Goal: Task Accomplishment & Management: Manage account settings

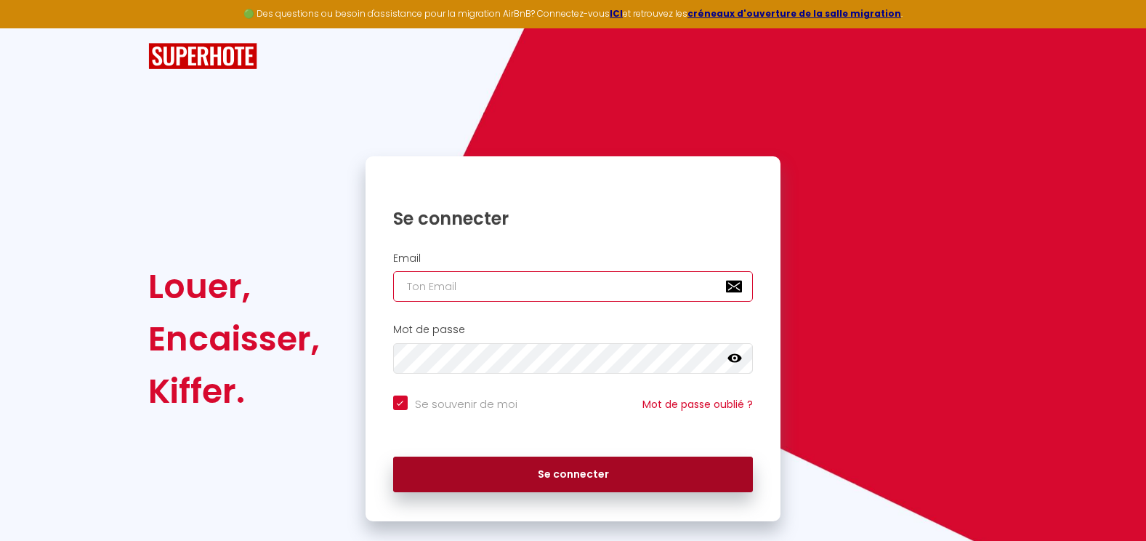
type input "[EMAIL_ADDRESS][DOMAIN_NAME]"
click at [587, 483] on button "Se connecter" at bounding box center [573, 474] width 361 height 36
checkbox input "true"
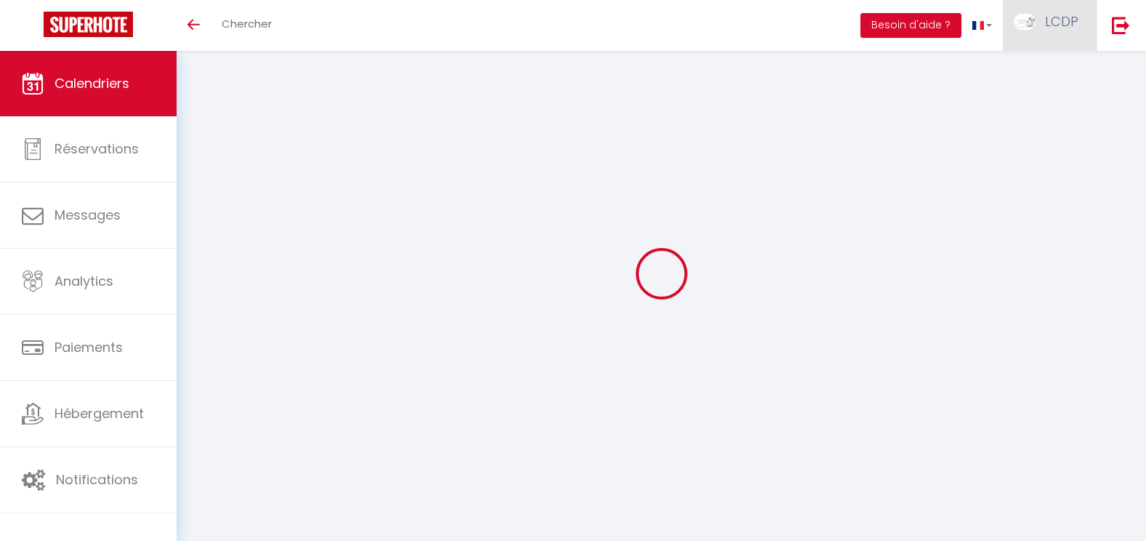
click at [1041, 24] on link "LCDP" at bounding box center [1050, 25] width 94 height 51
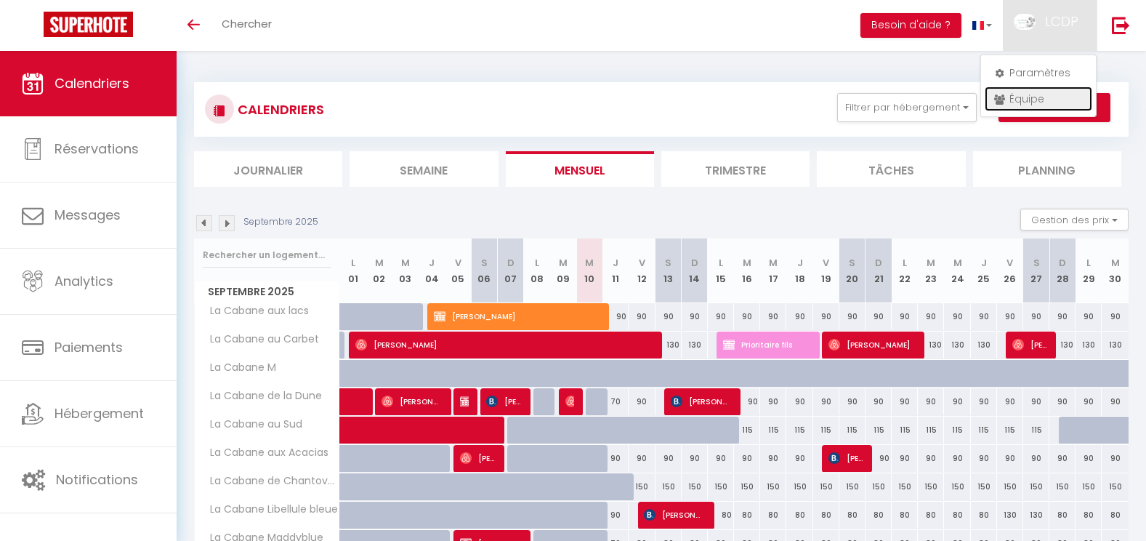
click at [1013, 100] on link "Équipe" at bounding box center [1039, 99] width 108 height 25
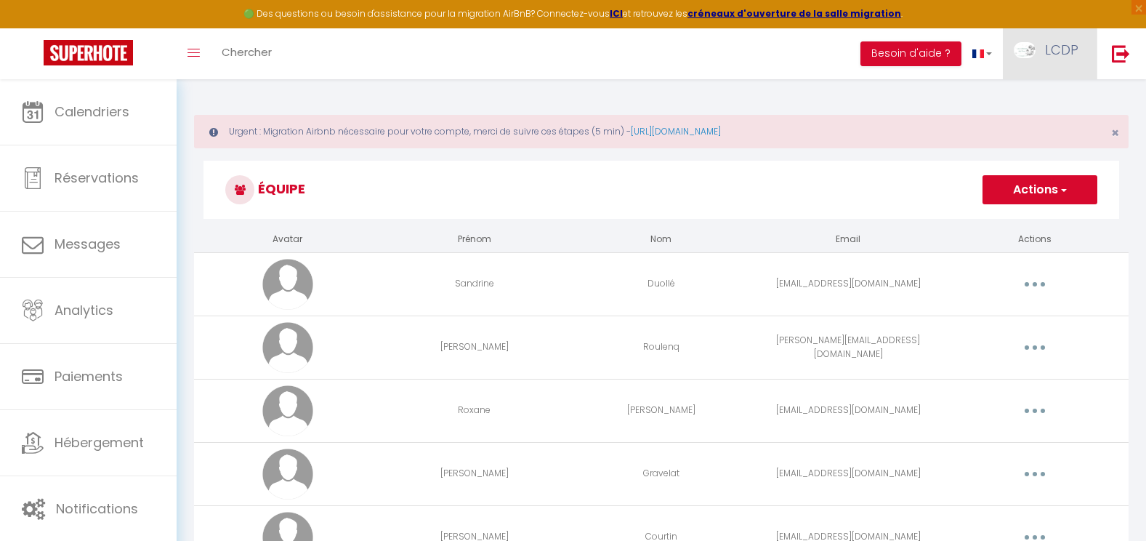
click at [1042, 63] on link "LCDP" at bounding box center [1050, 53] width 94 height 51
click at [1039, 97] on link "Paramètres" at bounding box center [1039, 101] width 108 height 25
select select "28"
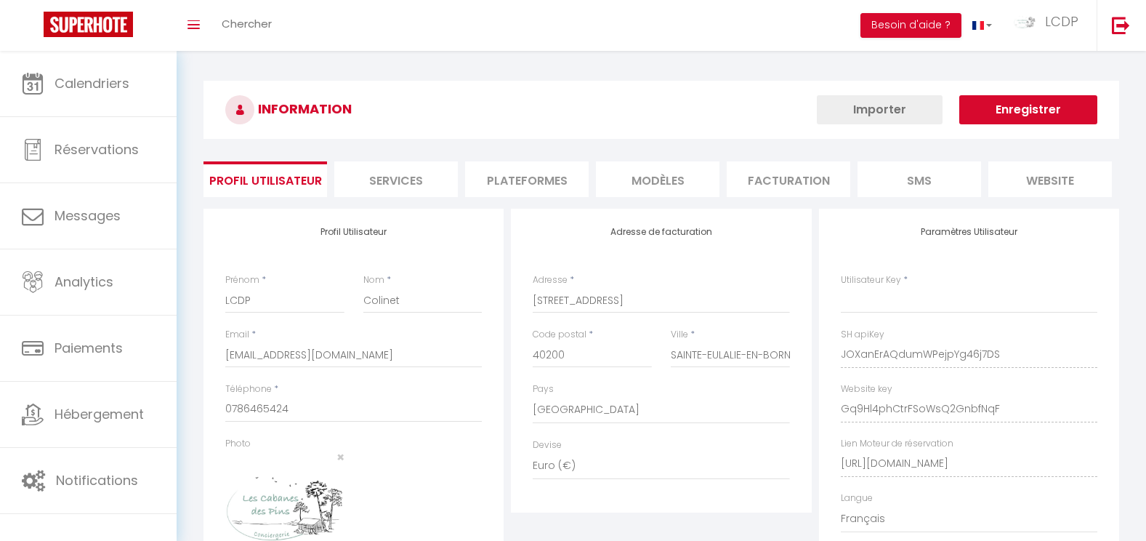
select select "fr"
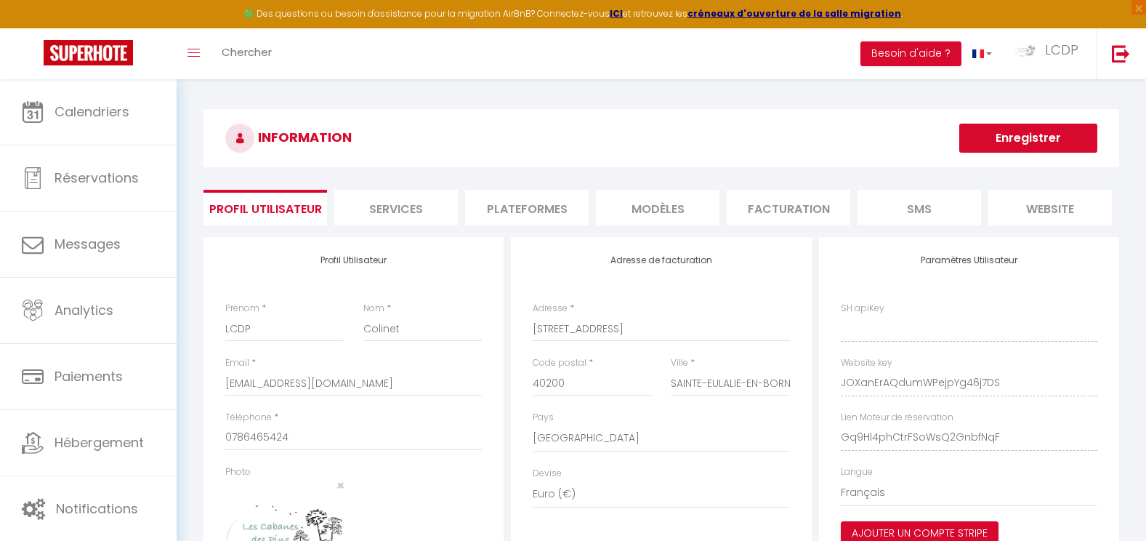
type input "JOXanErAQdumWPejpYg46j7DS"
type input "Gq9Hl4phCtrFSoWsQ2GnbfNqF"
type input "[URL][DOMAIN_NAME]"
click at [560, 214] on li "Plateformes" at bounding box center [527, 208] width 124 height 36
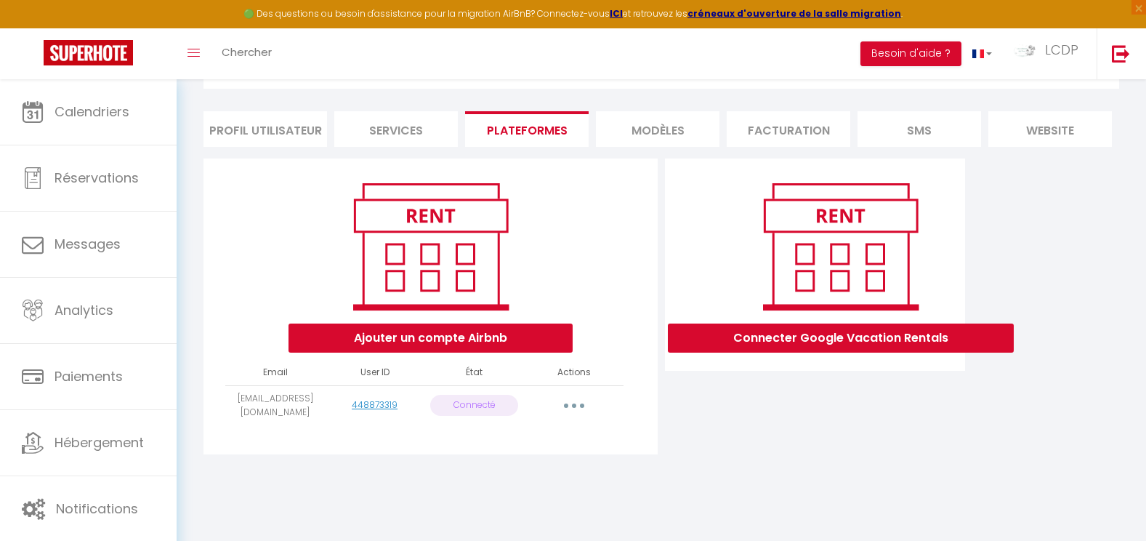
scroll to position [79, 0]
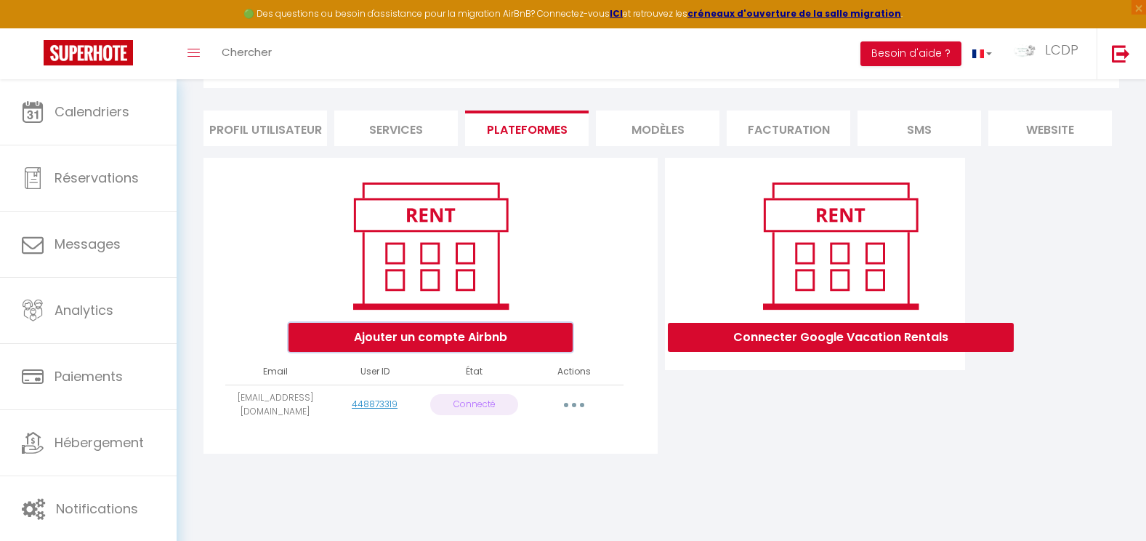
click at [466, 350] on button "Ajouter un compte Airbnb" at bounding box center [431, 337] width 284 height 29
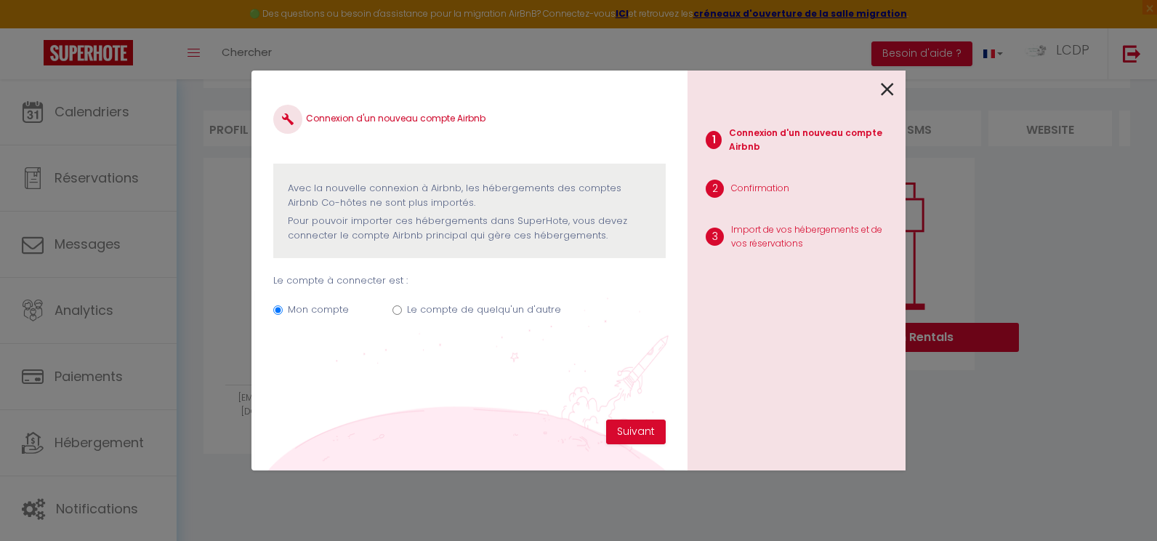
click at [890, 91] on icon at bounding box center [887, 90] width 13 height 22
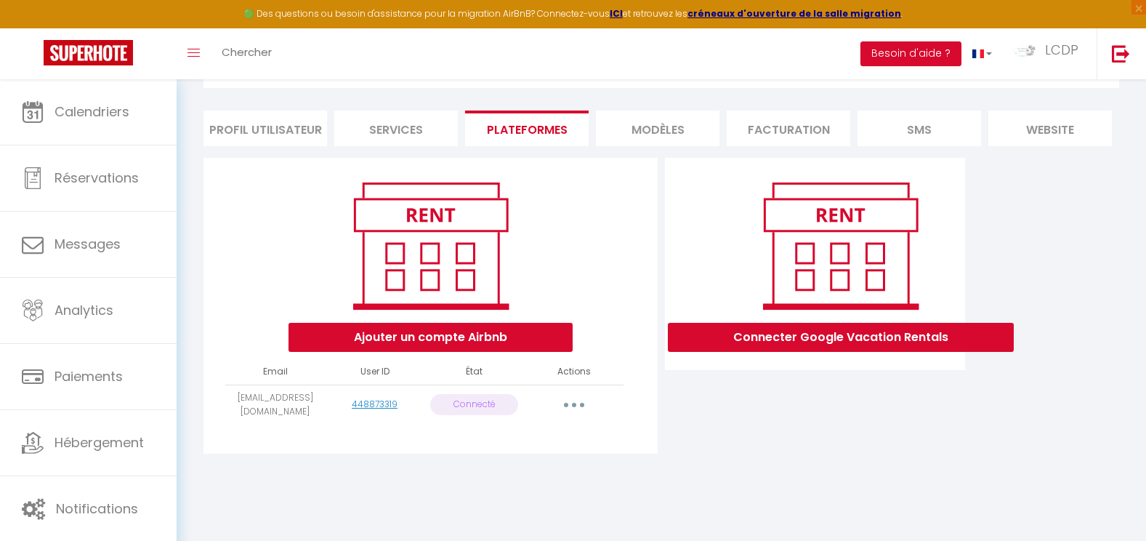
click at [576, 413] on button "button" at bounding box center [574, 404] width 41 height 23
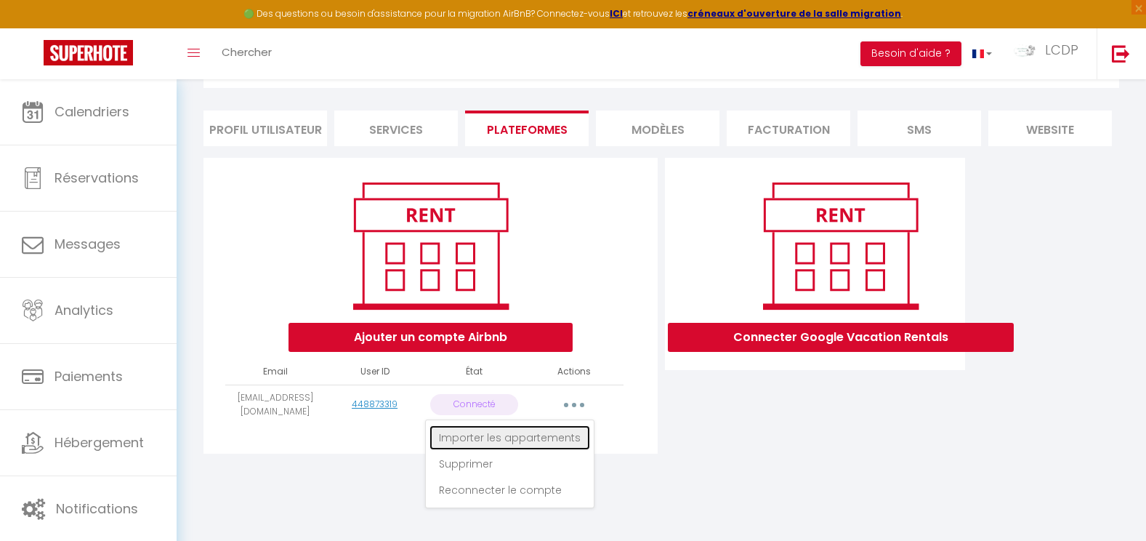
click at [562, 449] on link "Importer les appartements" at bounding box center [510, 437] width 161 height 25
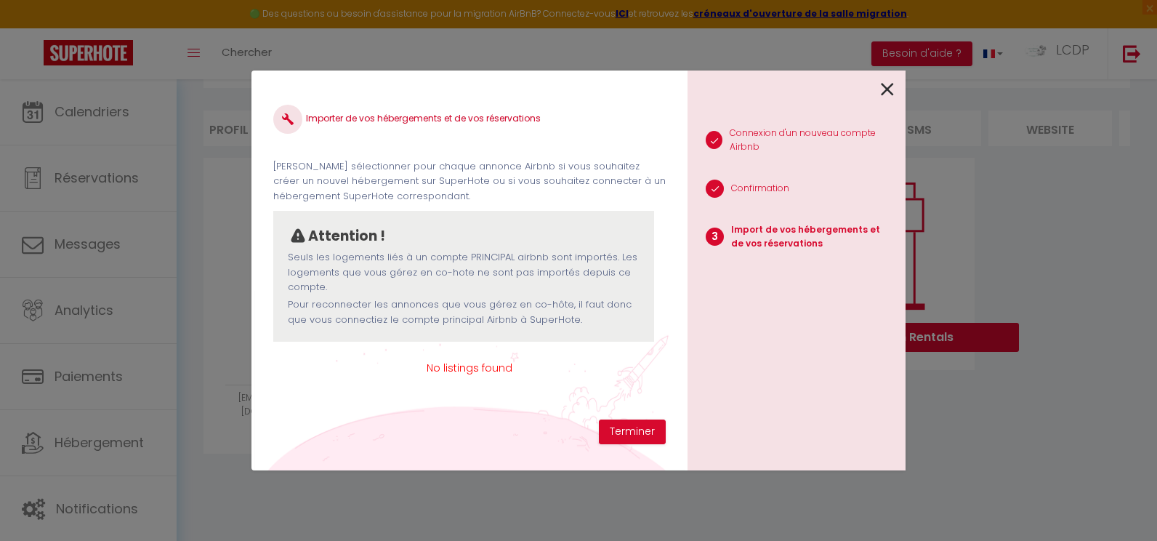
click at [886, 88] on icon at bounding box center [887, 90] width 13 height 22
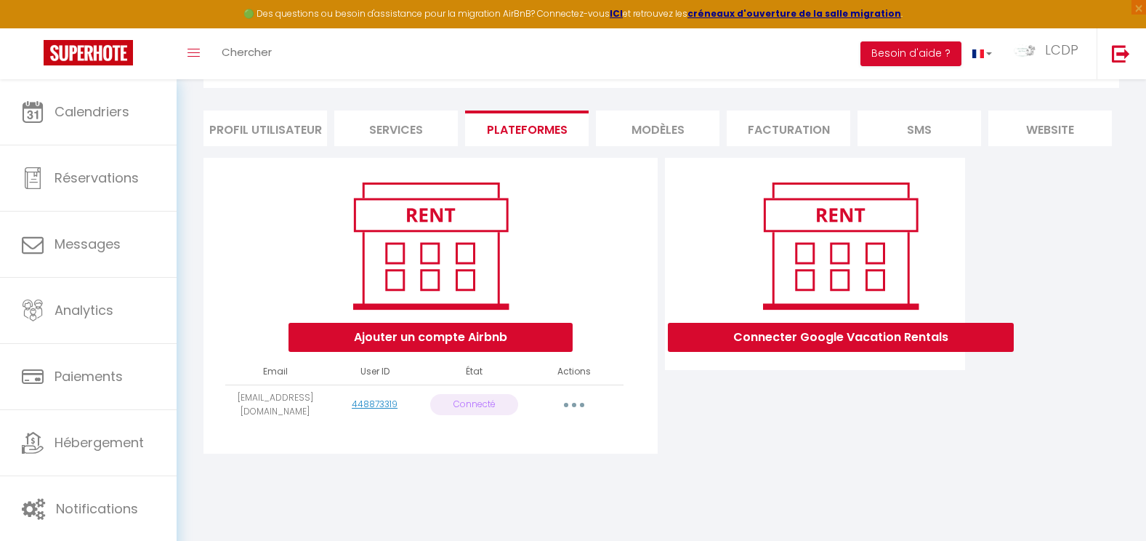
click at [574, 407] on icon "button" at bounding box center [574, 405] width 4 height 4
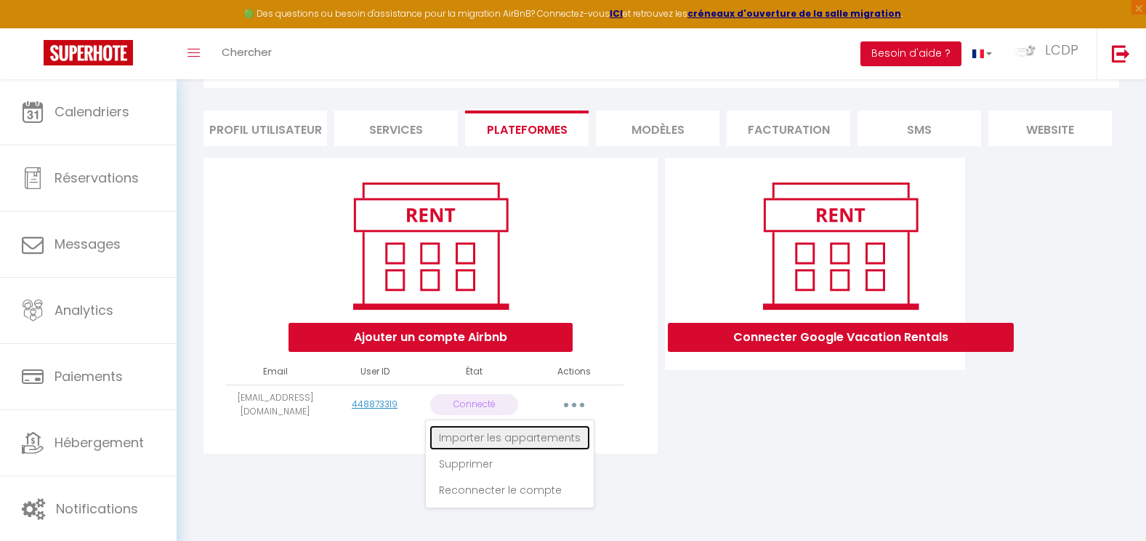
click at [533, 448] on link "Importer les appartements" at bounding box center [510, 437] width 161 height 25
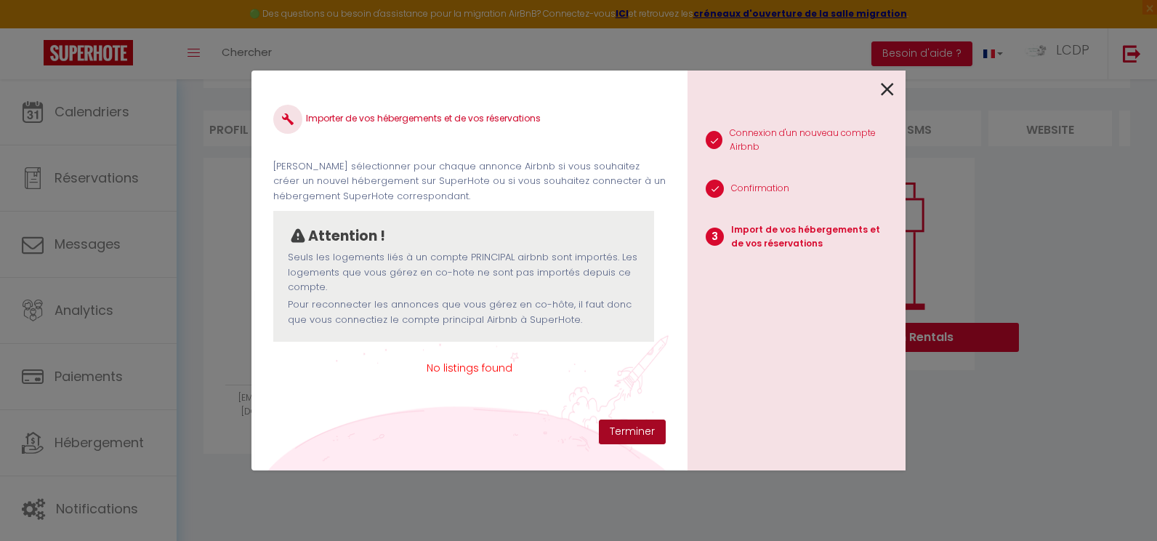
click at [626, 438] on button "Terminer" at bounding box center [632, 431] width 67 height 25
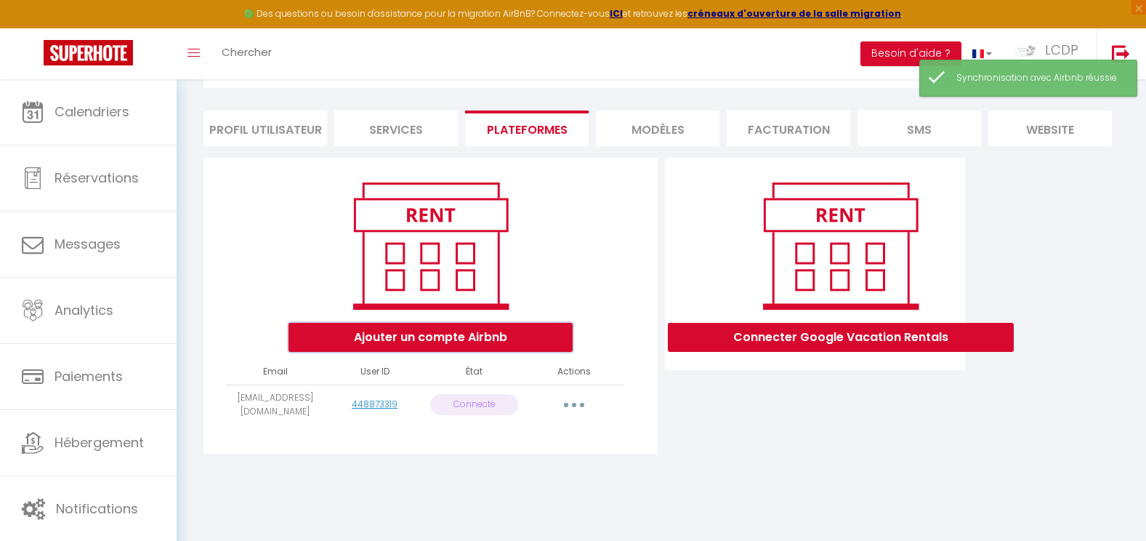
click at [464, 347] on button "Ajouter un compte Airbnb" at bounding box center [431, 337] width 284 height 29
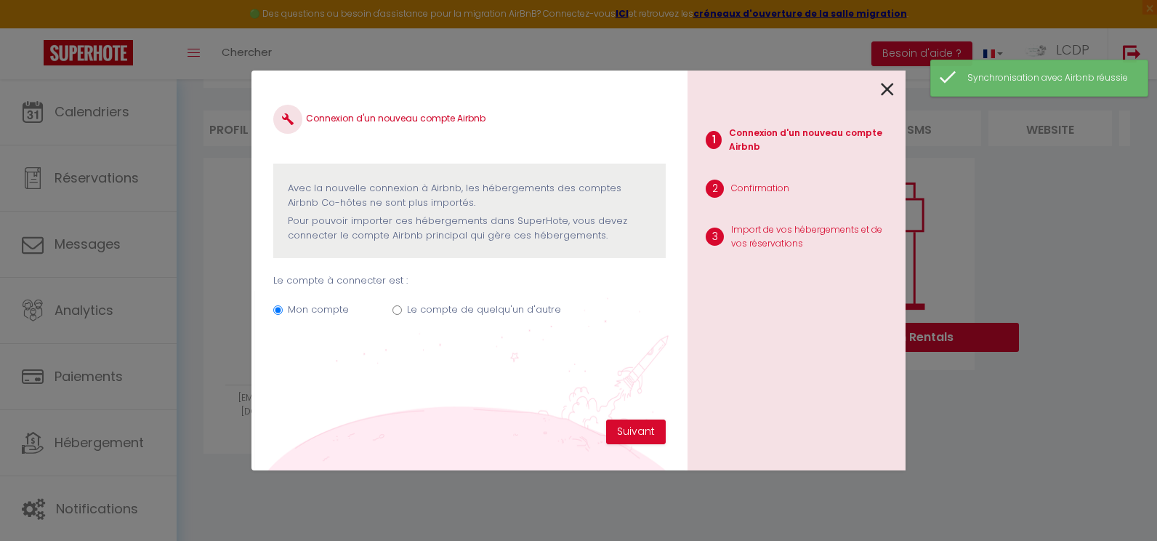
click at [456, 313] on label "Le compte de quelqu'un d'autre" at bounding box center [484, 309] width 154 height 15
click at [402, 313] on input "Le compte de quelqu'un d'autre" at bounding box center [397, 309] width 9 height 9
radio input "true"
radio input "false"
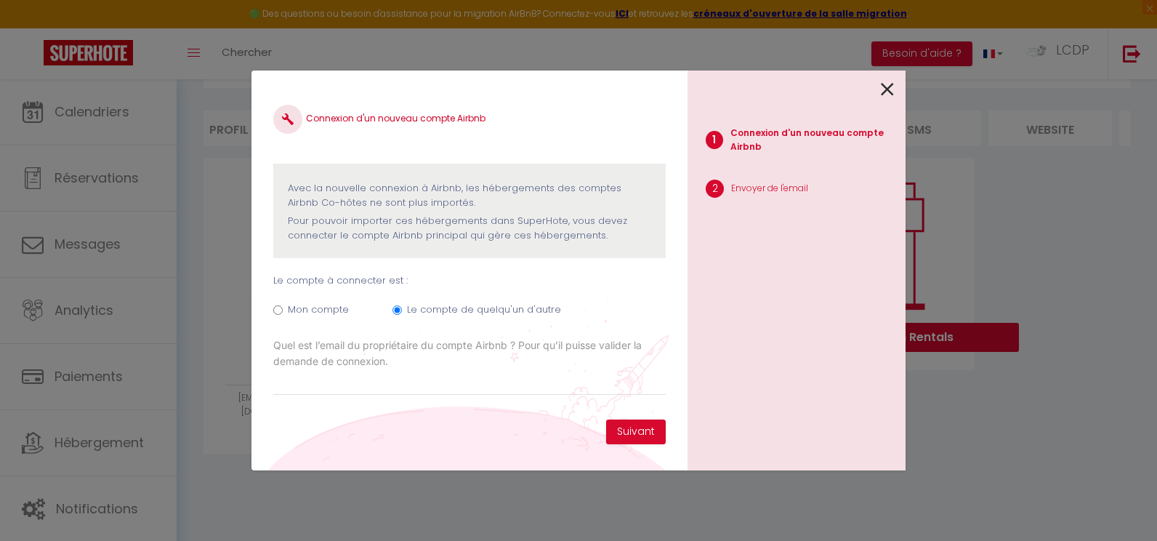
click at [895, 85] on div "1 Connexion d'un nouveau compte Airbnb 2 Envoyer de l'email" at bounding box center [797, 271] width 218 height 400
click at [886, 92] on icon at bounding box center [887, 90] width 13 height 22
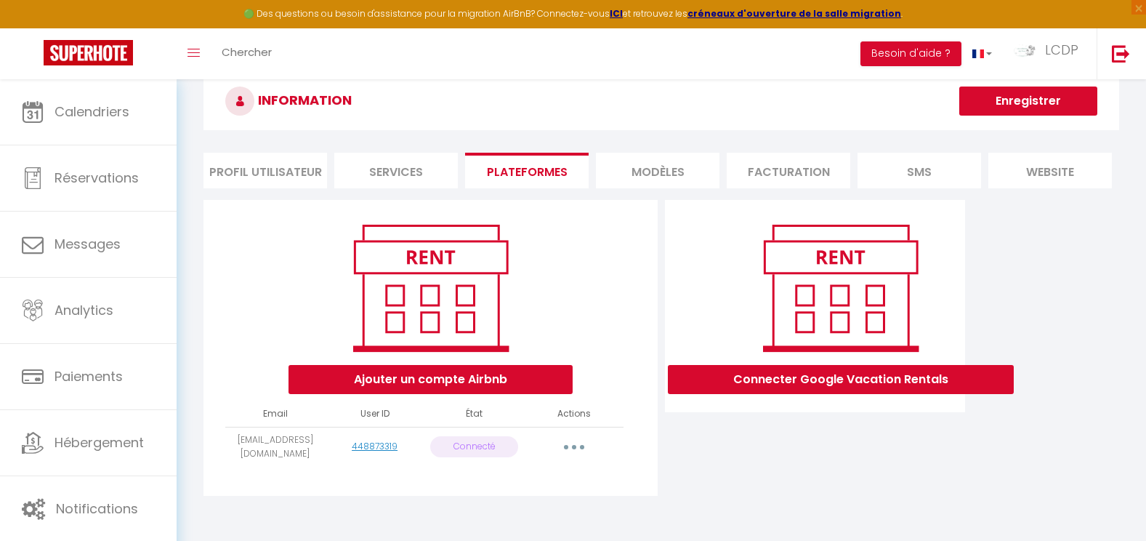
scroll to position [0, 0]
